Goal: Transaction & Acquisition: Download file/media

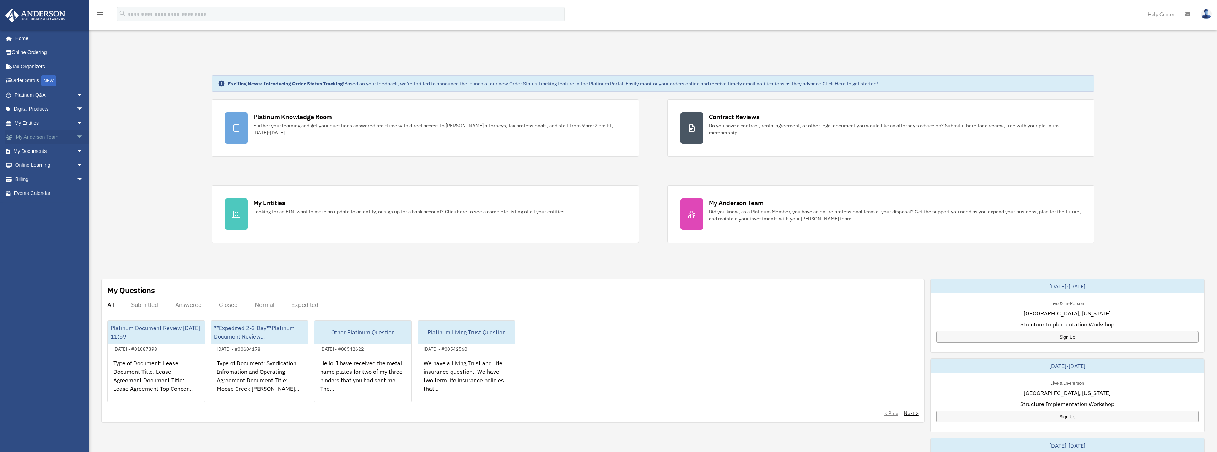
click at [76, 136] on span "arrow_drop_down" at bounding box center [83, 137] width 14 height 15
click at [65, 149] on link "My Anderson Team" at bounding box center [52, 151] width 84 height 14
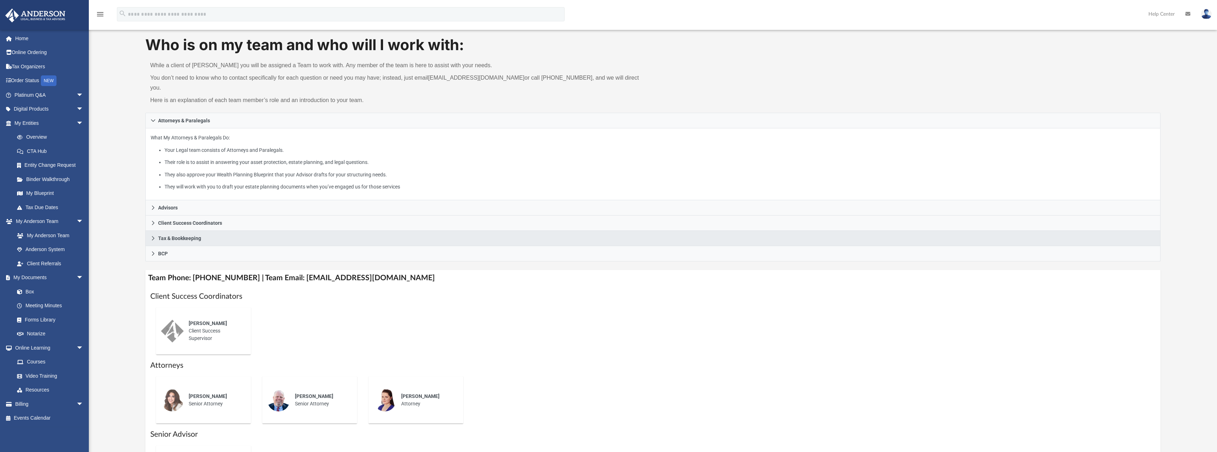
scroll to position [71, 0]
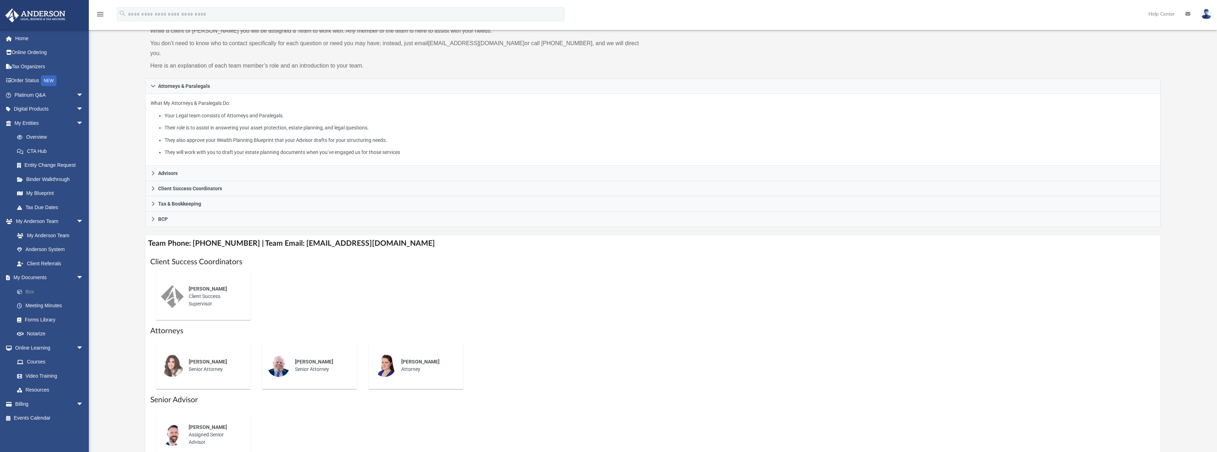
click at [39, 292] on link "Box" at bounding box center [52, 291] width 84 height 14
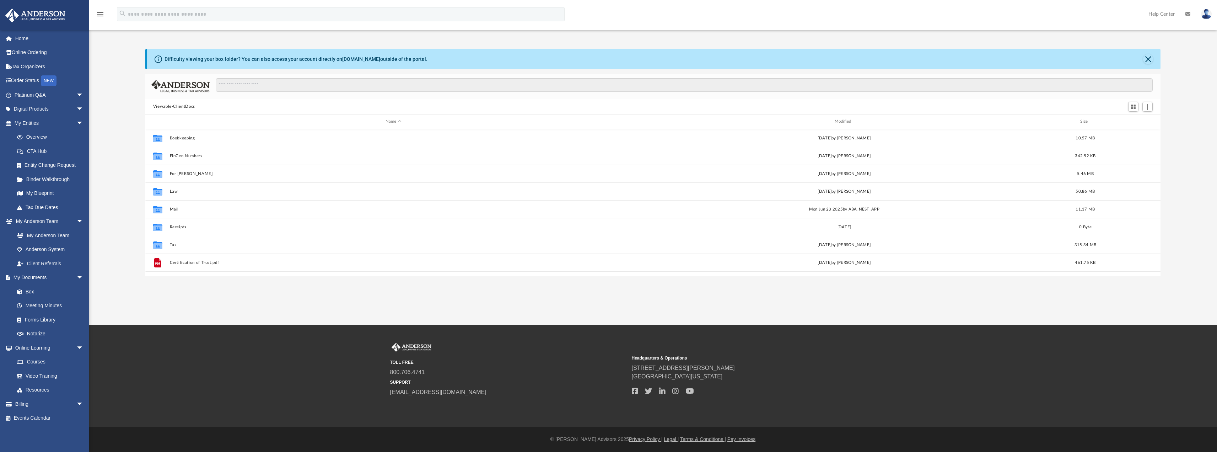
scroll to position [156, 1010]
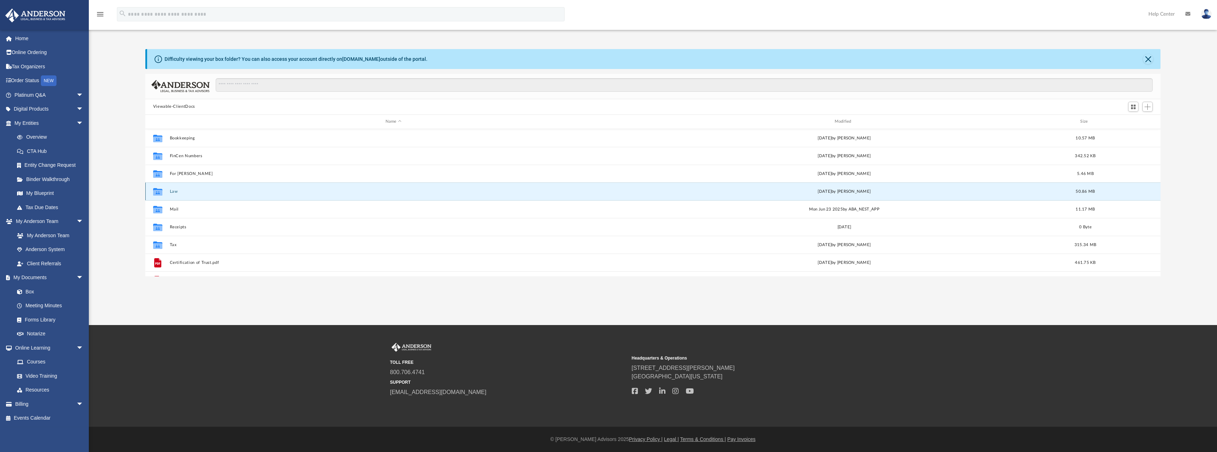
click at [175, 189] on button "Law" at bounding box center [393, 191] width 448 height 5
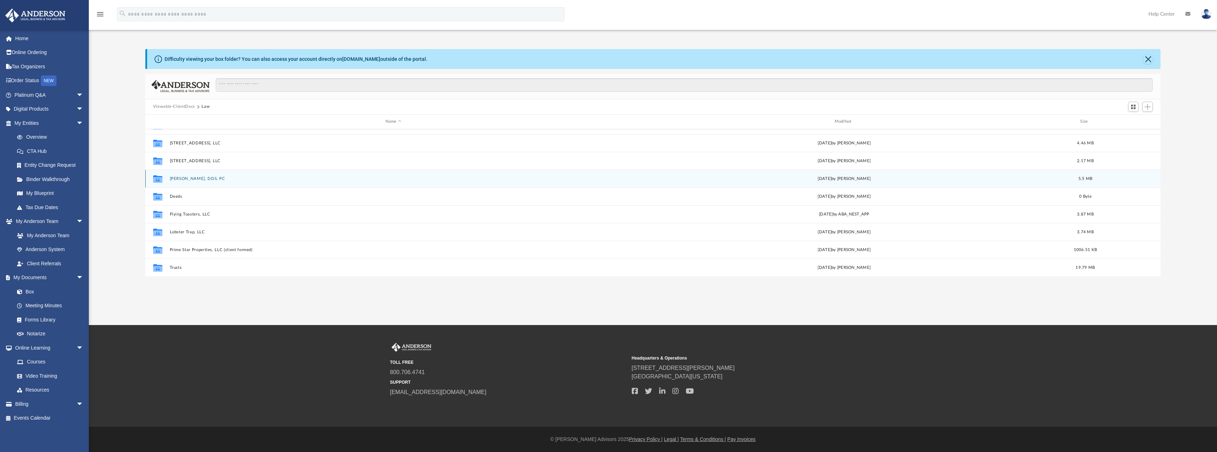
scroll to position [66, 0]
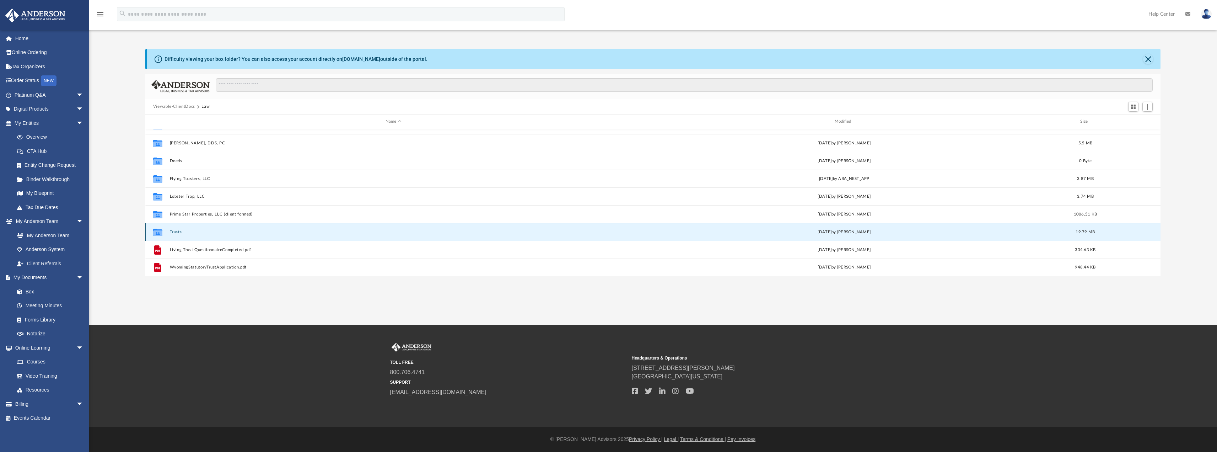
click at [177, 232] on button "Trusts" at bounding box center [393, 231] width 448 height 5
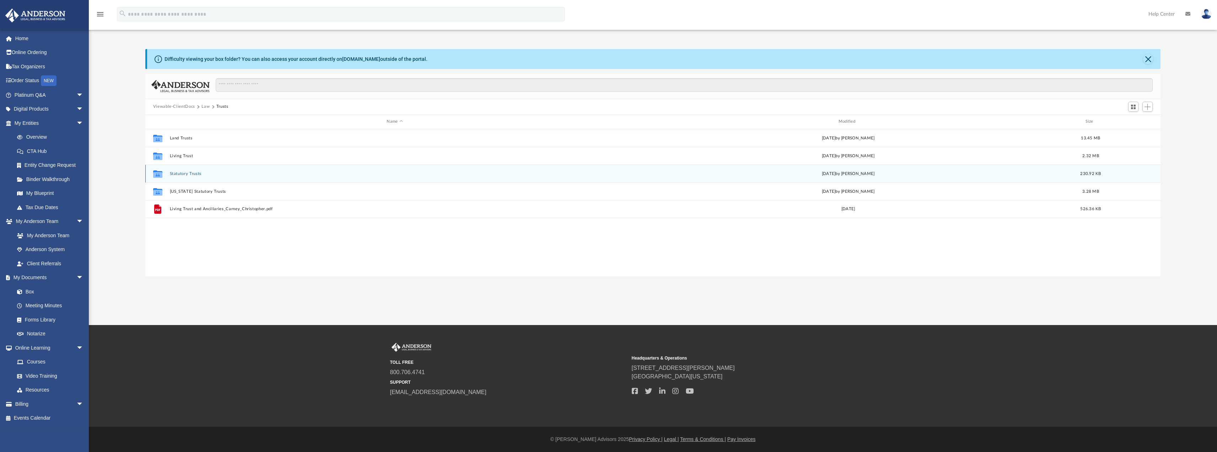
click at [183, 174] on button "Statutory Trusts" at bounding box center [394, 173] width 450 height 5
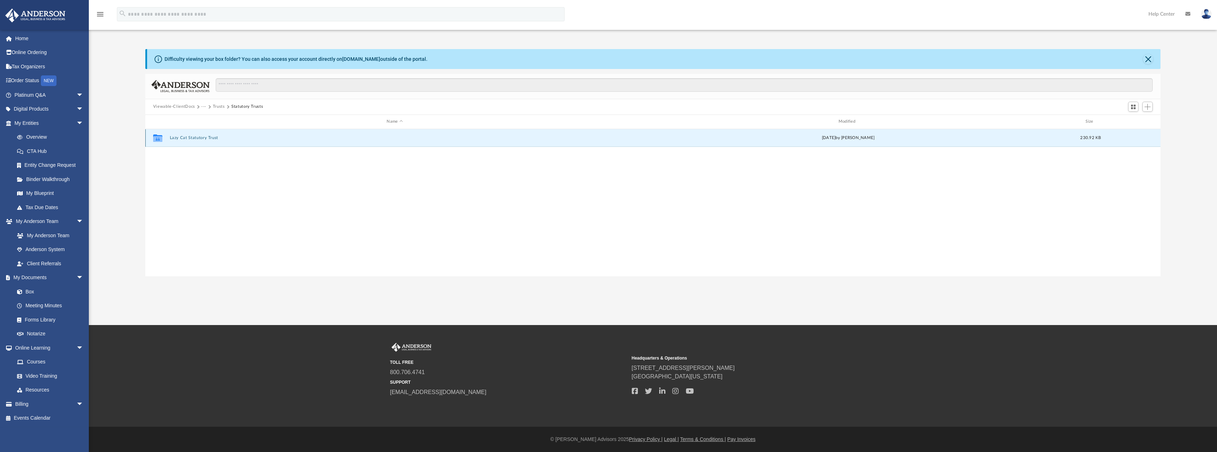
click at [188, 137] on button "Lazy Cat Statutory Trust" at bounding box center [394, 137] width 450 height 5
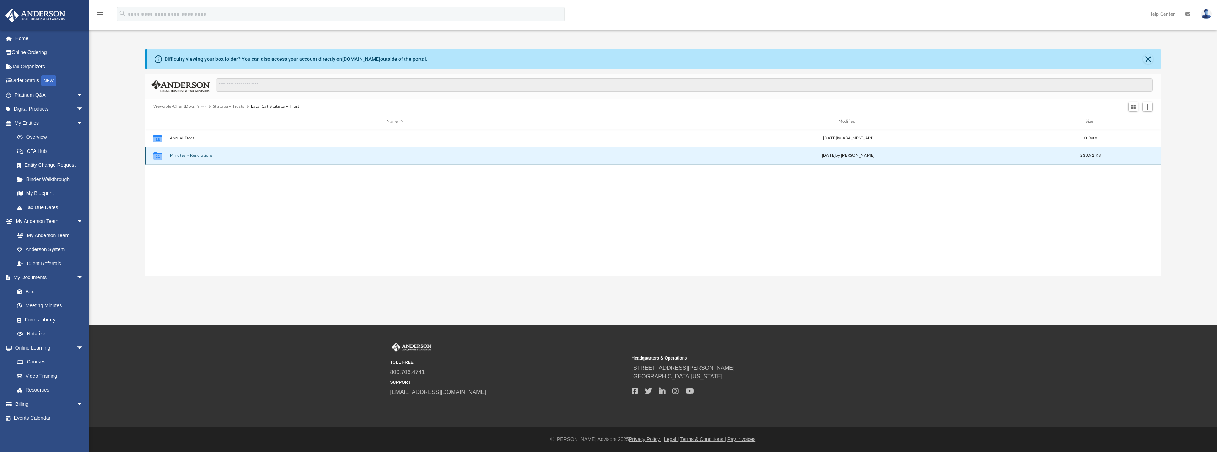
click at [191, 153] on button "Minutes - Resolutions" at bounding box center [394, 155] width 450 height 5
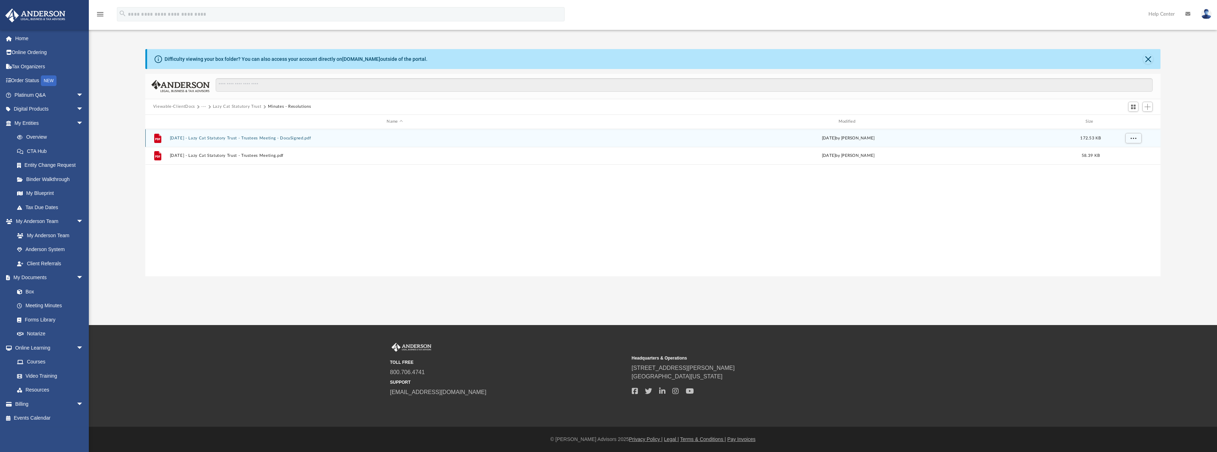
click at [198, 138] on button "2024.12.30 - Lazy Cat Statutory Trust - Trustees Meeting - DocuSigned.pdf" at bounding box center [394, 137] width 450 height 5
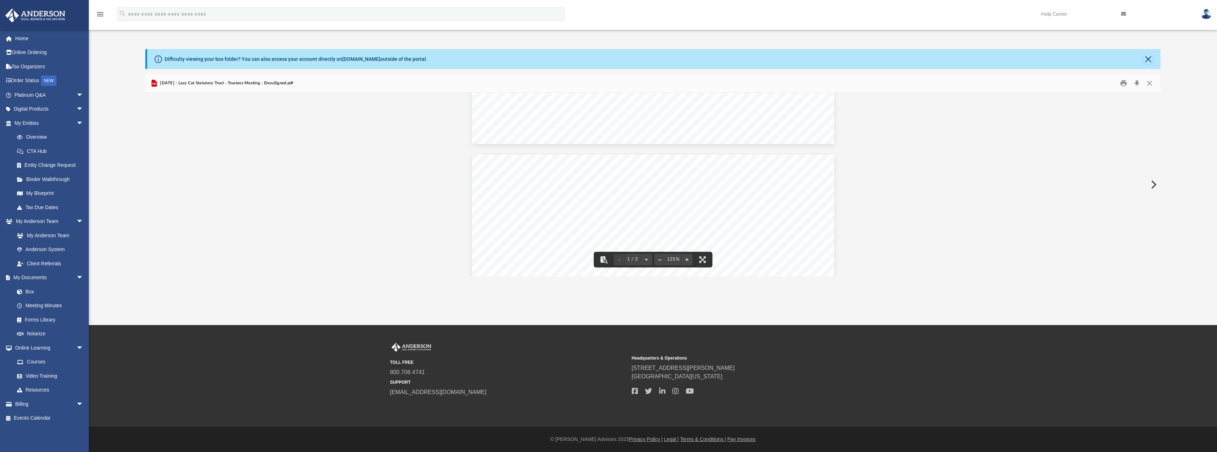
scroll to position [355, 0]
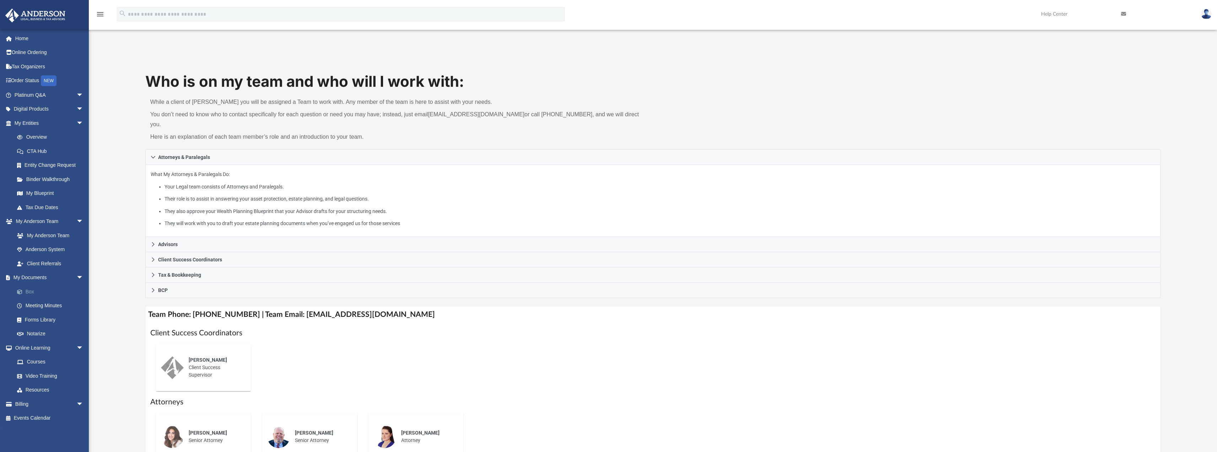
click at [29, 290] on link "Box" at bounding box center [52, 291] width 84 height 14
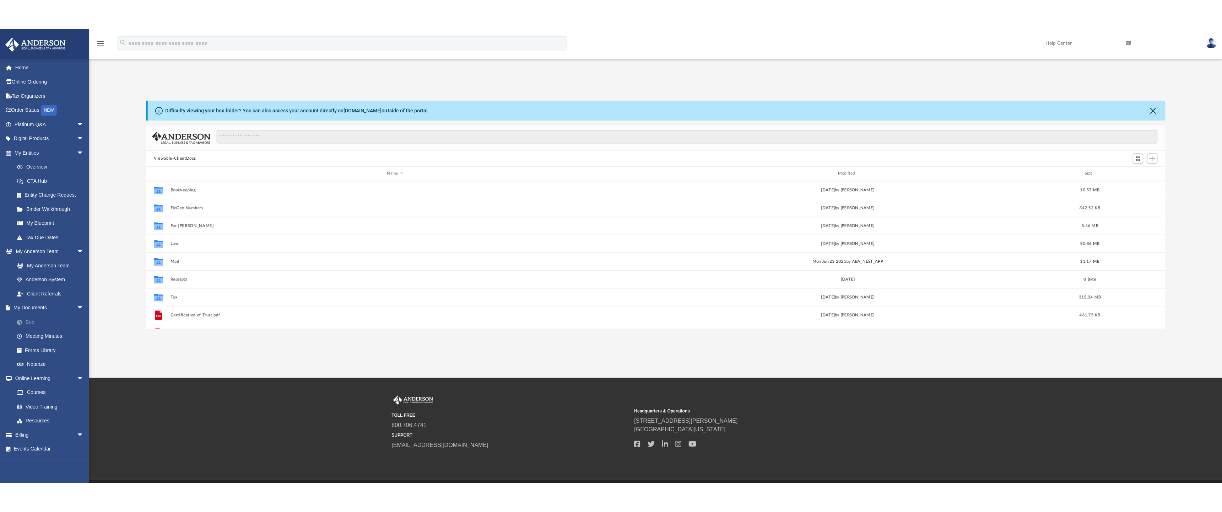
scroll to position [156, 1010]
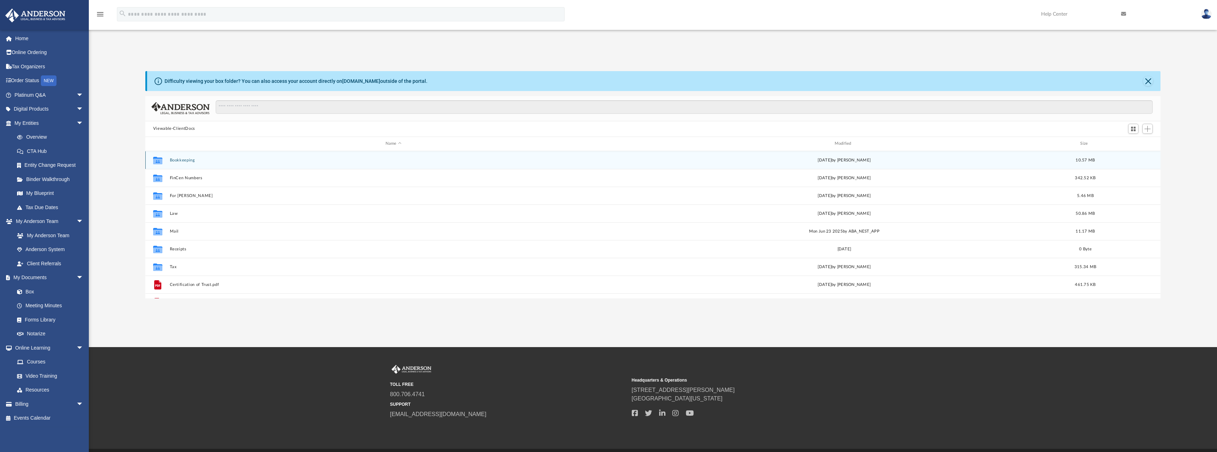
click at [186, 159] on button "Bookkeeping" at bounding box center [393, 159] width 448 height 5
click at [175, 159] on button "Financials" at bounding box center [394, 159] width 450 height 5
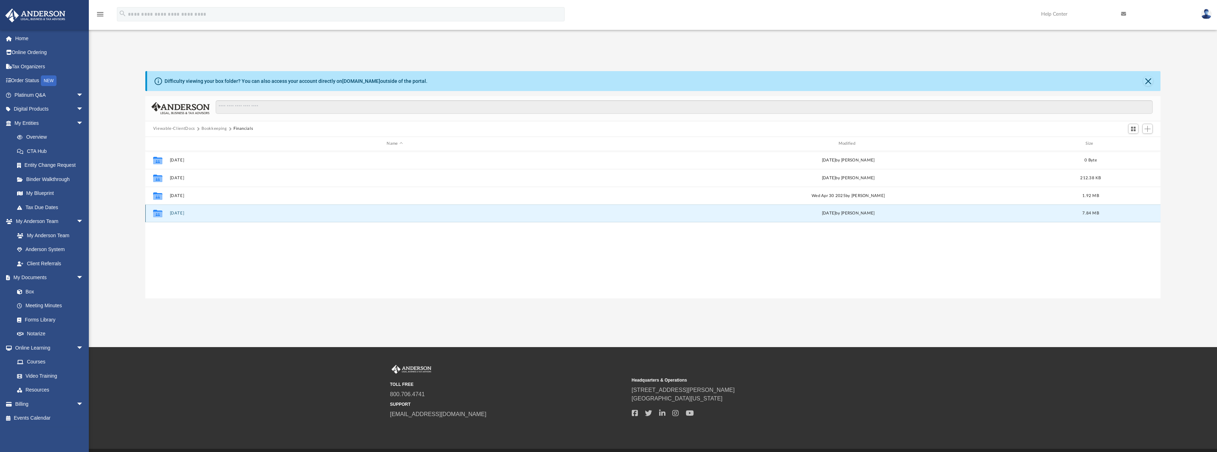
click at [175, 211] on button "07 July" at bounding box center [394, 213] width 450 height 5
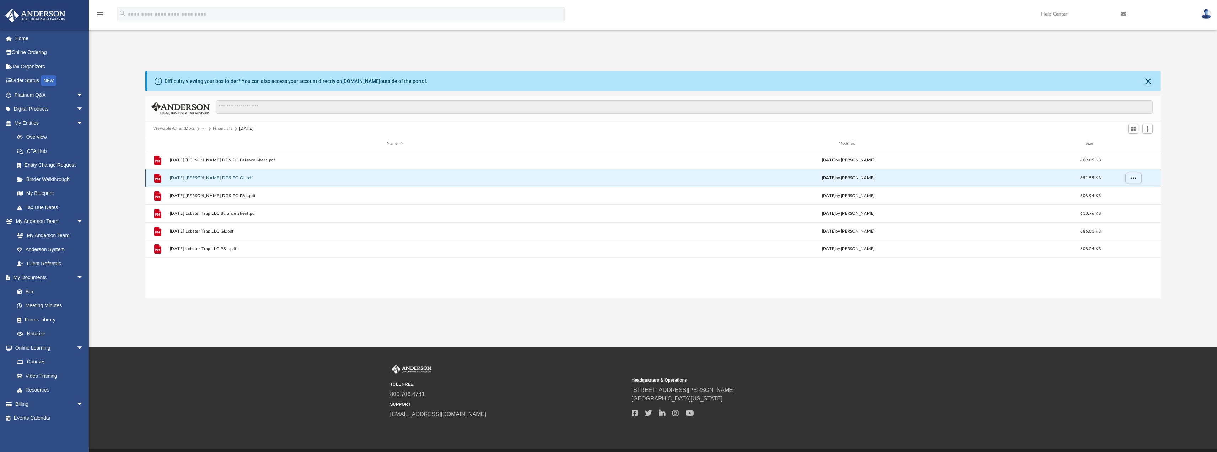
click at [226, 179] on button "2025.07.31 Christopher Carney DDS PC GL.pdf" at bounding box center [394, 177] width 450 height 5
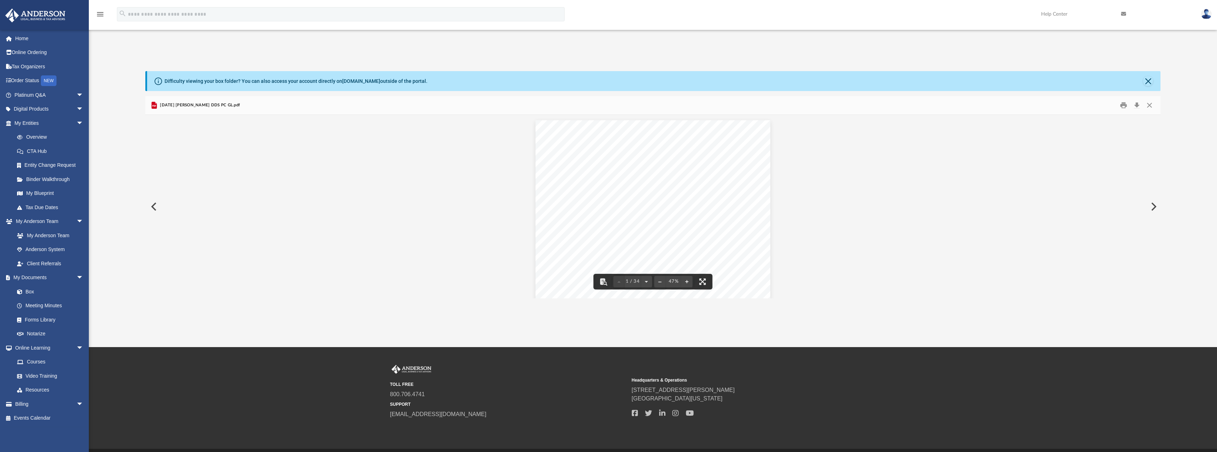
click at [600, 146] on div "DRAFT Christopher Carney, DDS PC General Ledger January - July, 2025 Cash Basis…" at bounding box center [652, 211] width 235 height 182
click at [703, 280] on button "File preview" at bounding box center [703, 282] width 16 height 16
click at [1138, 104] on button "Download" at bounding box center [1136, 104] width 13 height 11
